Goal: Browse casually: Explore the website without a specific task or goal

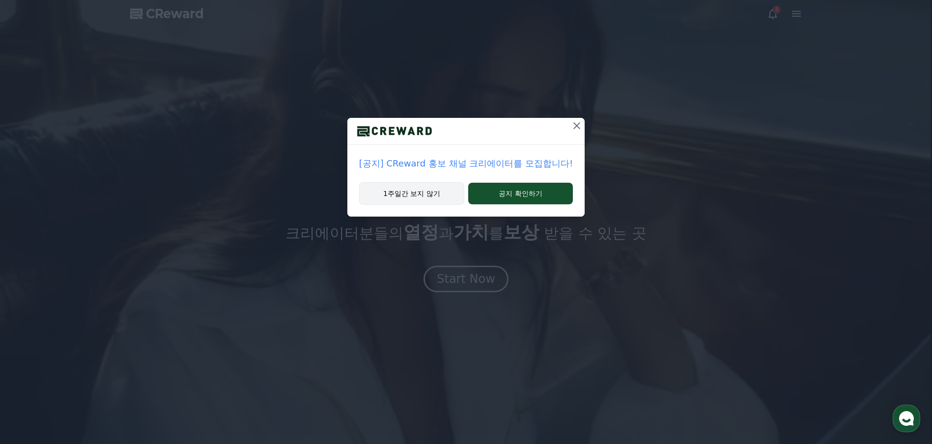
click at [428, 196] on button "1주일간 보지 않기" at bounding box center [411, 193] width 105 height 23
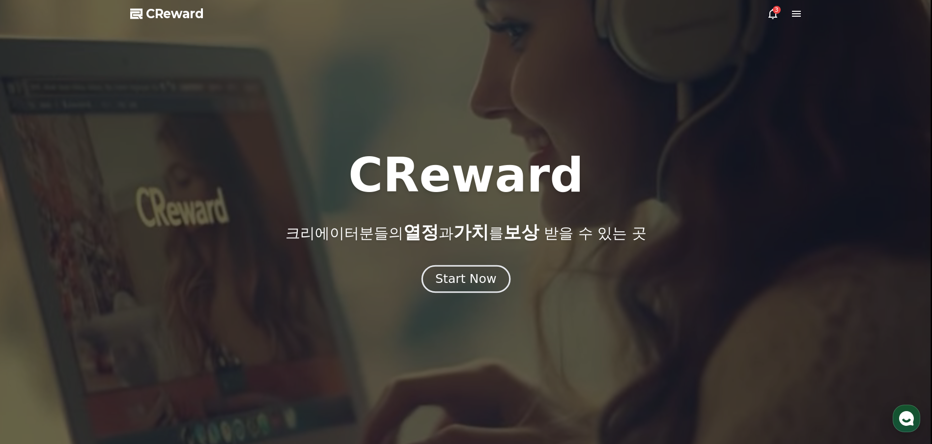
click at [467, 281] on div "Start Now" at bounding box center [465, 279] width 61 height 17
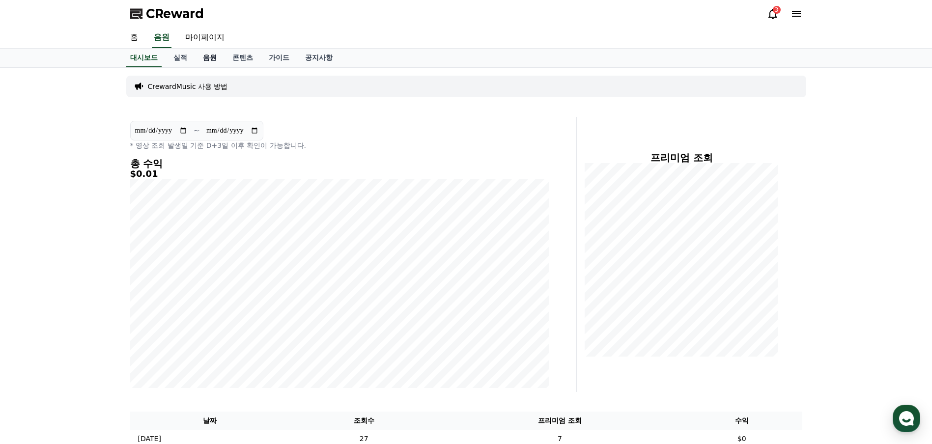
click at [207, 56] on link "음원" at bounding box center [209, 58] width 29 height 19
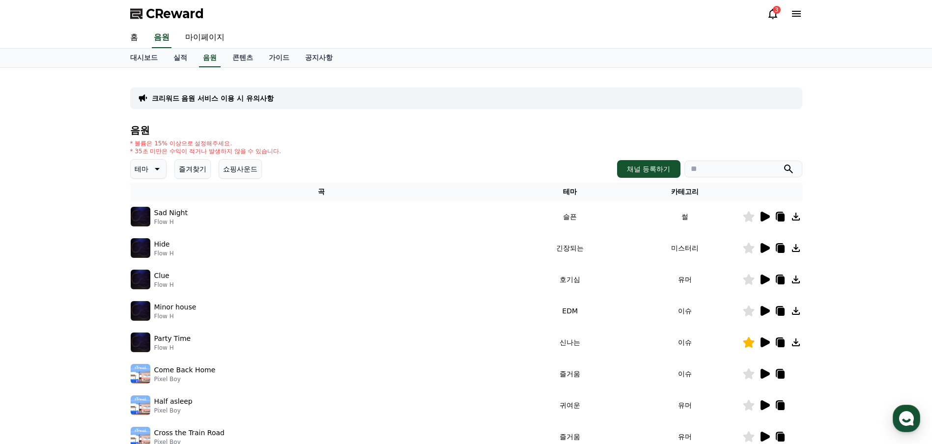
click at [147, 171] on p "테마" at bounding box center [142, 169] width 14 height 14
click at [150, 203] on button "귀여운" at bounding box center [146, 199] width 28 height 22
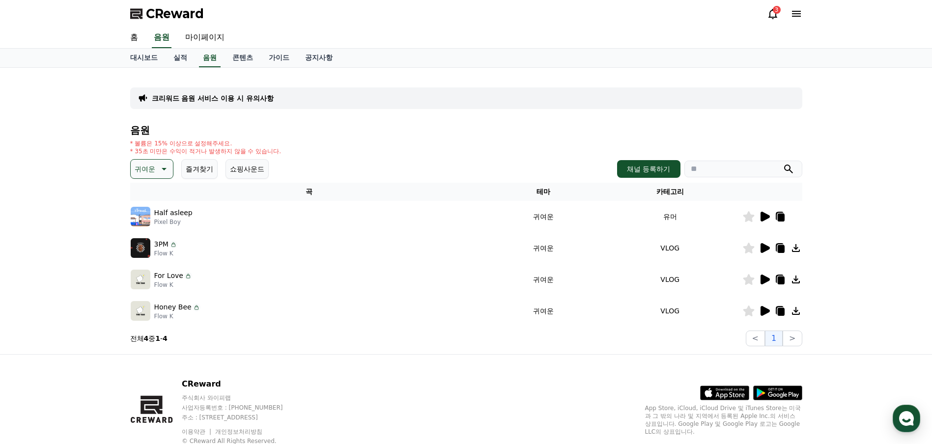
click at [763, 217] on icon at bounding box center [764, 217] width 9 height 10
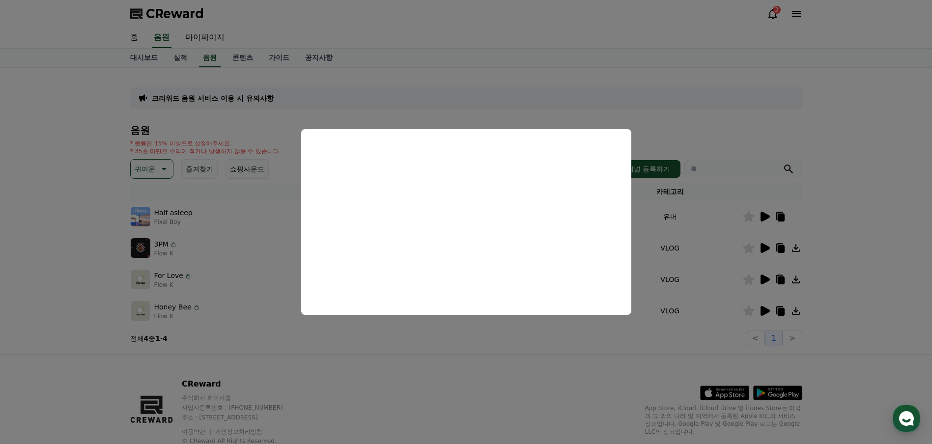
click at [453, 360] on button "close modal" at bounding box center [466, 222] width 932 height 444
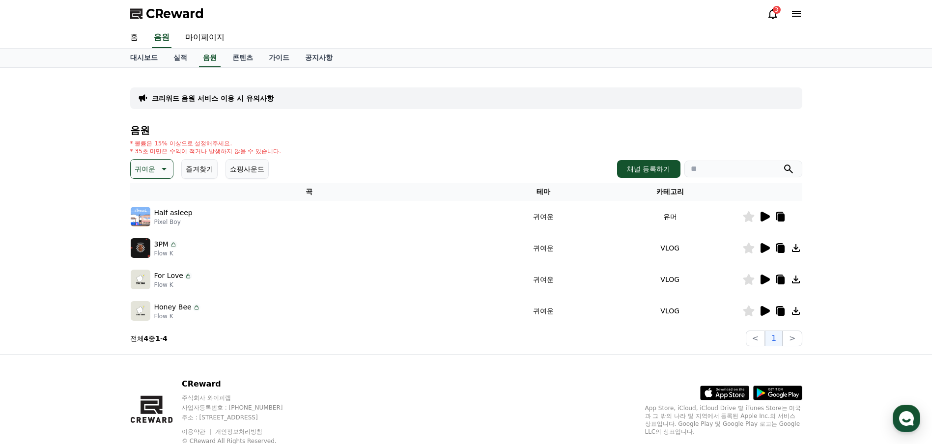
click at [780, 217] on icon at bounding box center [780, 218] width 7 height 8
